Goal: Information Seeking & Learning: Learn about a topic

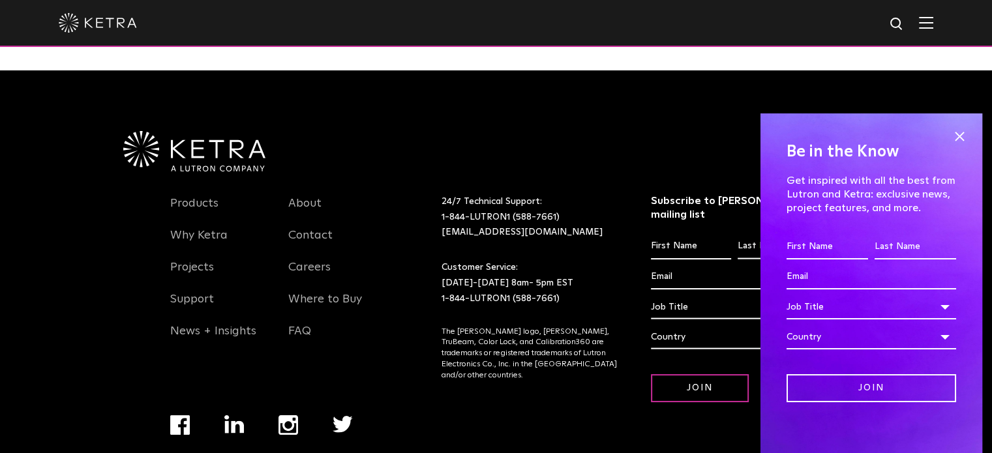
scroll to position [2612, 0]
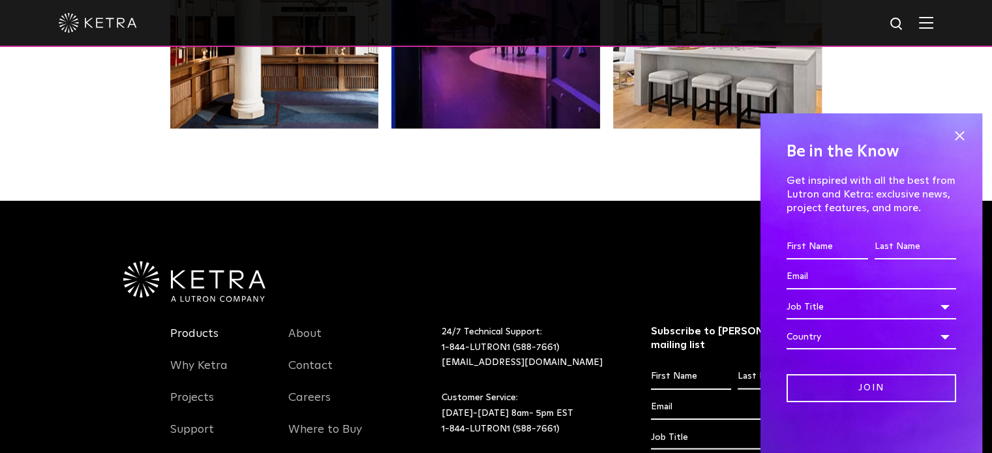
click at [198, 327] on link "Products" at bounding box center [194, 342] width 48 height 30
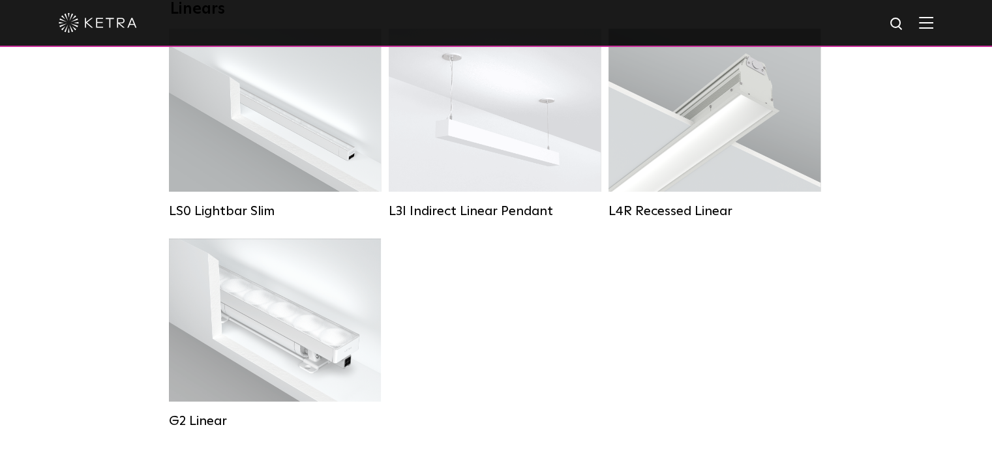
scroll to position [130, 0]
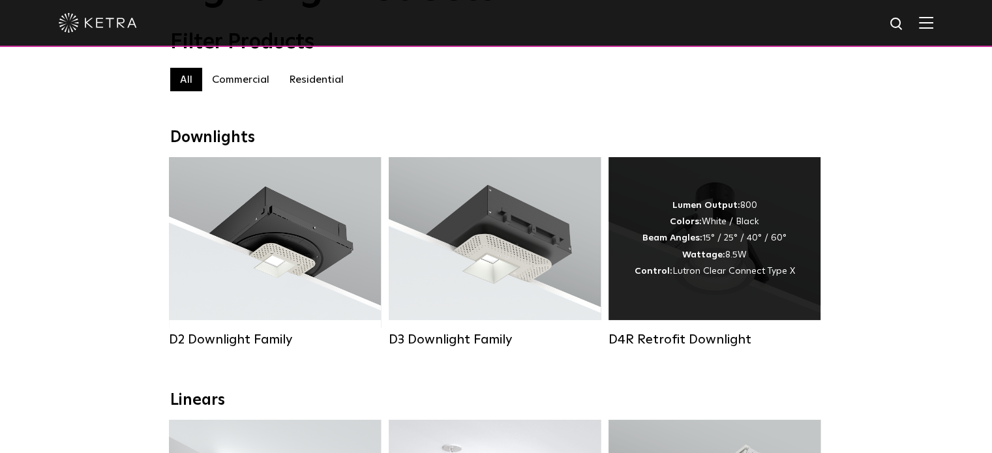
click at [729, 276] on span "Lutron Clear Connect Type X" at bounding box center [733, 271] width 123 height 9
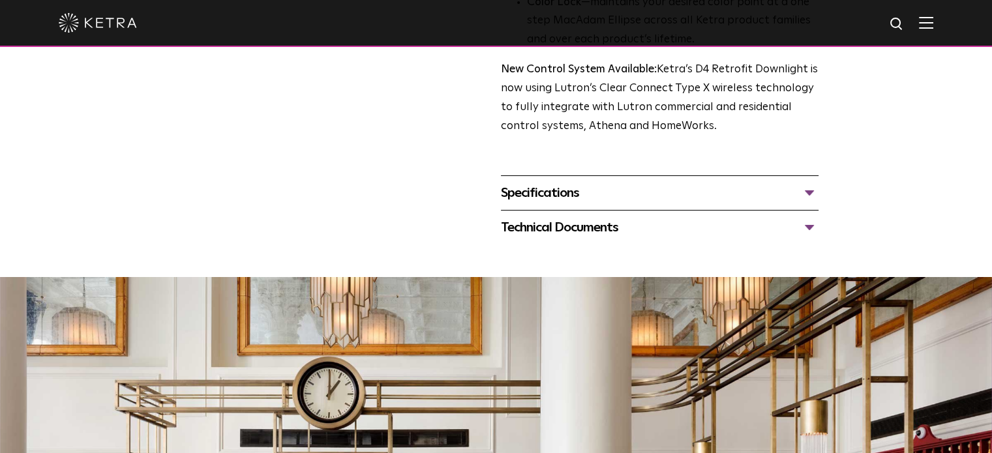
scroll to position [1043, 0]
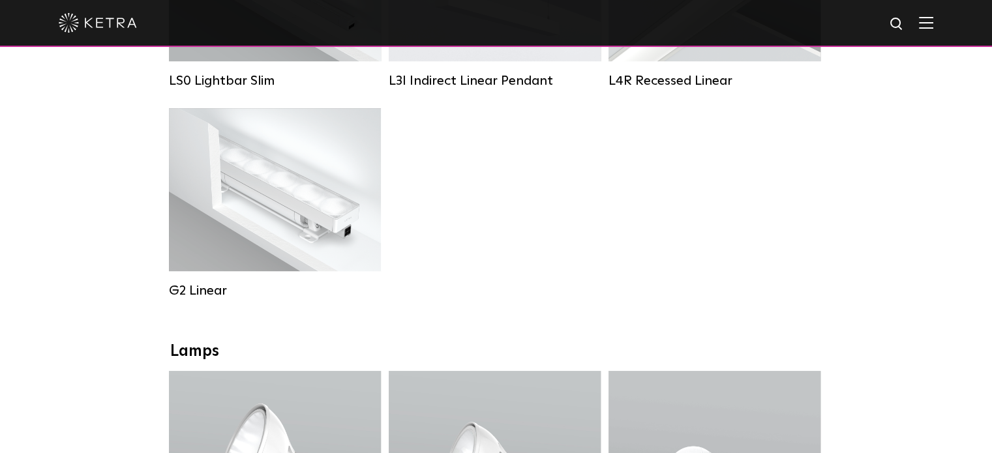
scroll to position [913, 0]
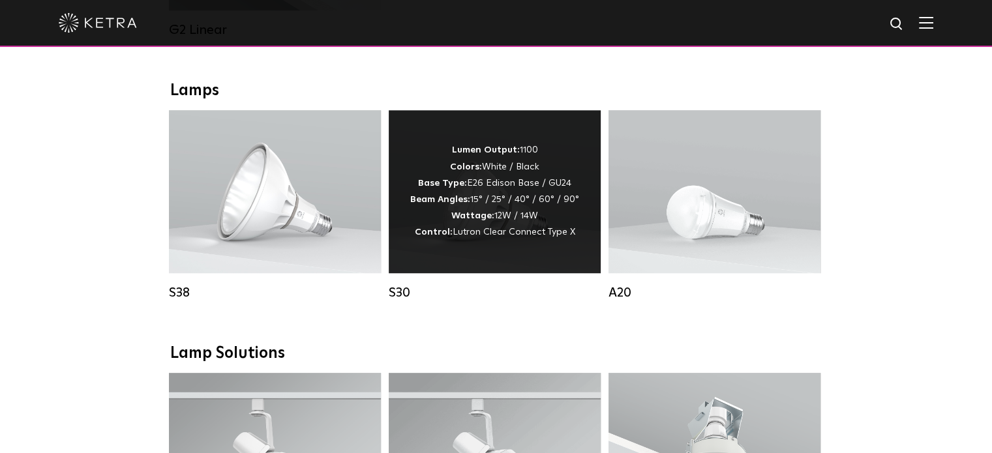
click at [513, 234] on div "Lumen Output: 1100 Colors: White / Black Base Type: E26 Edison Base / GU24 Beam…" at bounding box center [494, 191] width 169 height 98
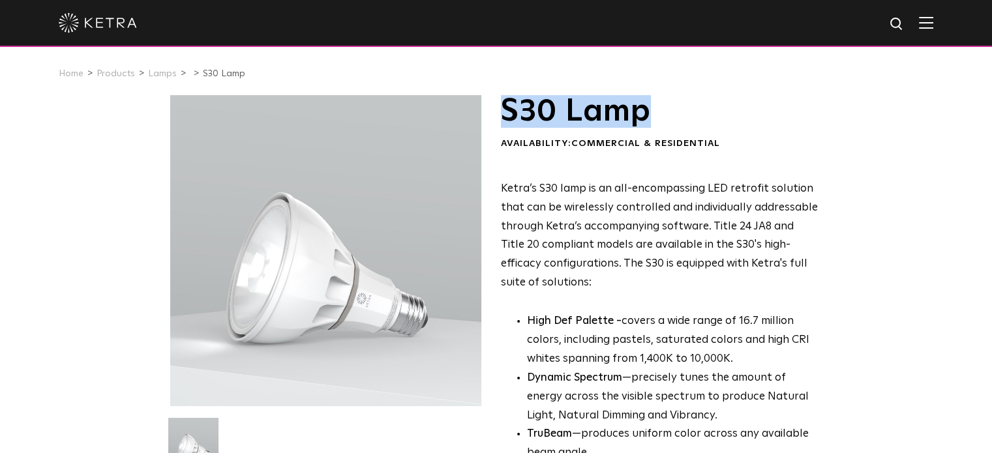
drag, startPoint x: 502, startPoint y: 115, endPoint x: 649, endPoint y: 121, distance: 146.8
click at [649, 121] on h1 "S30 Lamp" at bounding box center [660, 111] width 318 height 33
click at [104, 190] on div "S30 Lamp Availability: Commercial & Residential Ketra’s S30 lamp is an all-enco…" at bounding box center [496, 422] width 992 height 654
click at [490, 115] on div "S30 Lamp Availability: Commercial & Residential Ketra’s S30 lamp is an all-enco…" at bounding box center [496, 422] width 652 height 654
drag, startPoint x: 500, startPoint y: 117, endPoint x: 651, endPoint y: 101, distance: 152.8
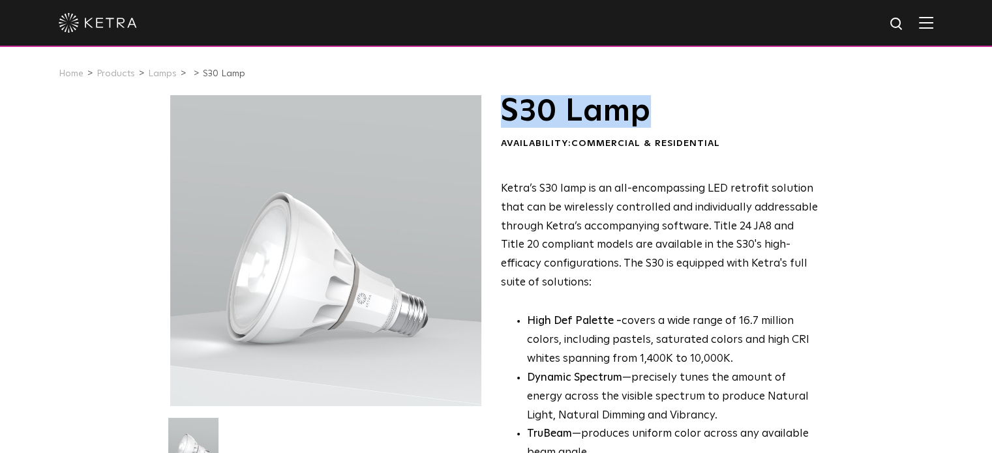
click at [651, 101] on div "S30 Lamp Availability: Commercial & Residential Ketra’s S30 lamp is an all-enco…" at bounding box center [496, 422] width 652 height 654
click at [768, 147] on div "Availability: Commercial & Residential" at bounding box center [660, 144] width 318 height 13
